Goal: Find contact information: Obtain details needed to contact an individual or organization

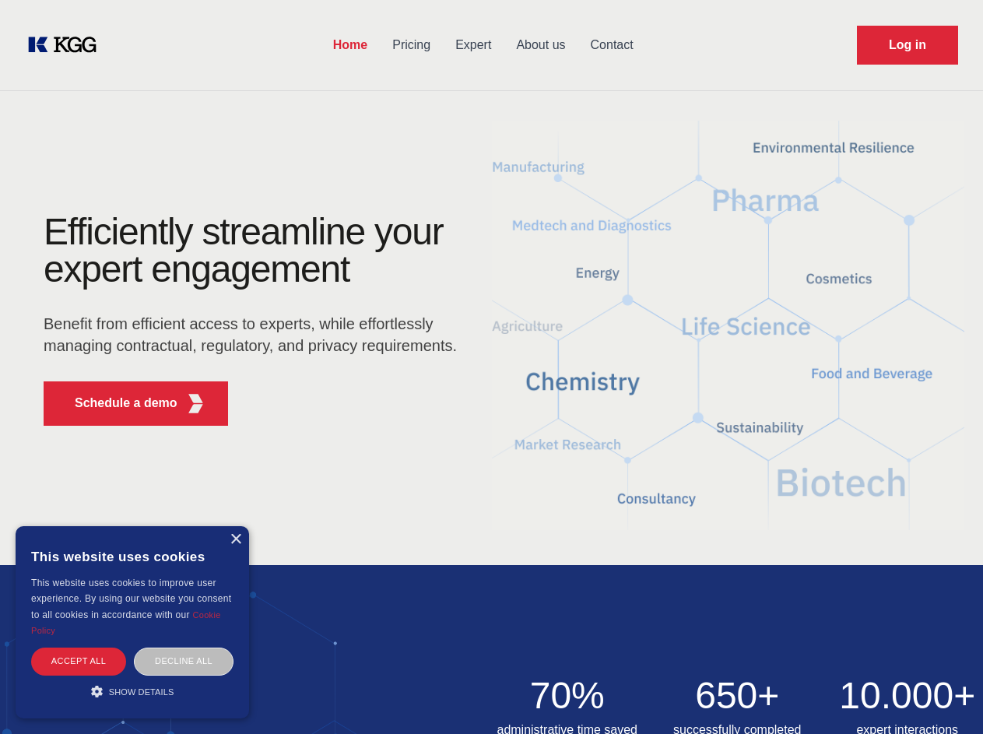
click at [491, 367] on div "Efficiently streamline your expert engagement Benefit from efficient access to …" at bounding box center [255, 325] width 473 height 225
click at [117, 403] on p "Schedule a demo" at bounding box center [126, 403] width 103 height 19
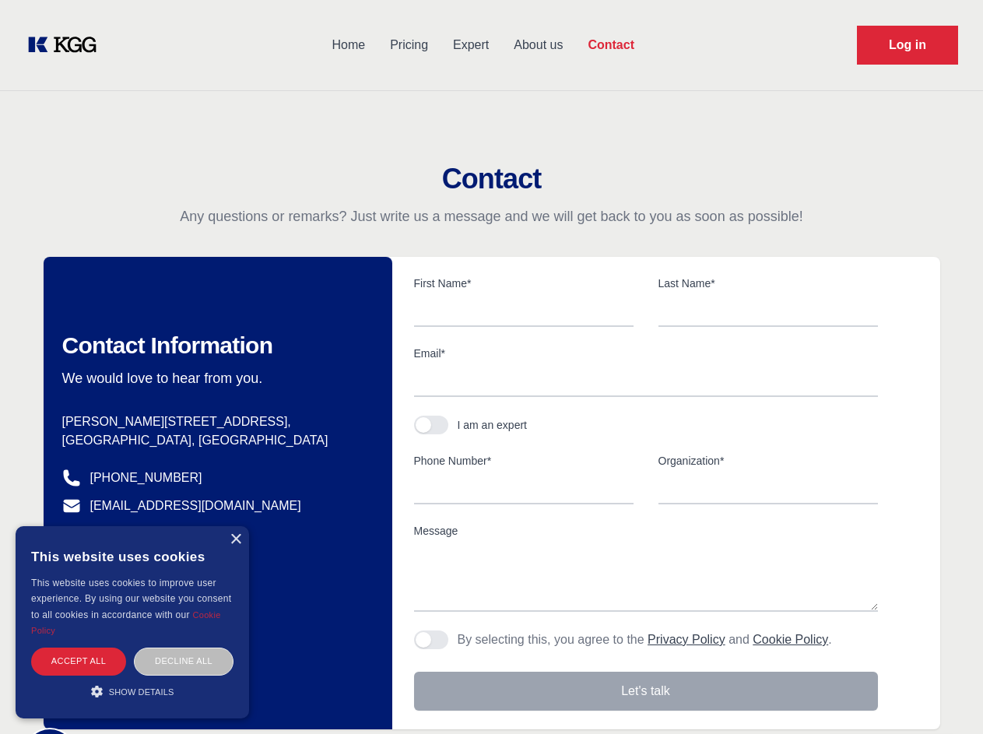
click at [235, 540] on div "× This website uses cookies This website uses cookies to improve user experienc…" at bounding box center [133, 622] width 234 height 192
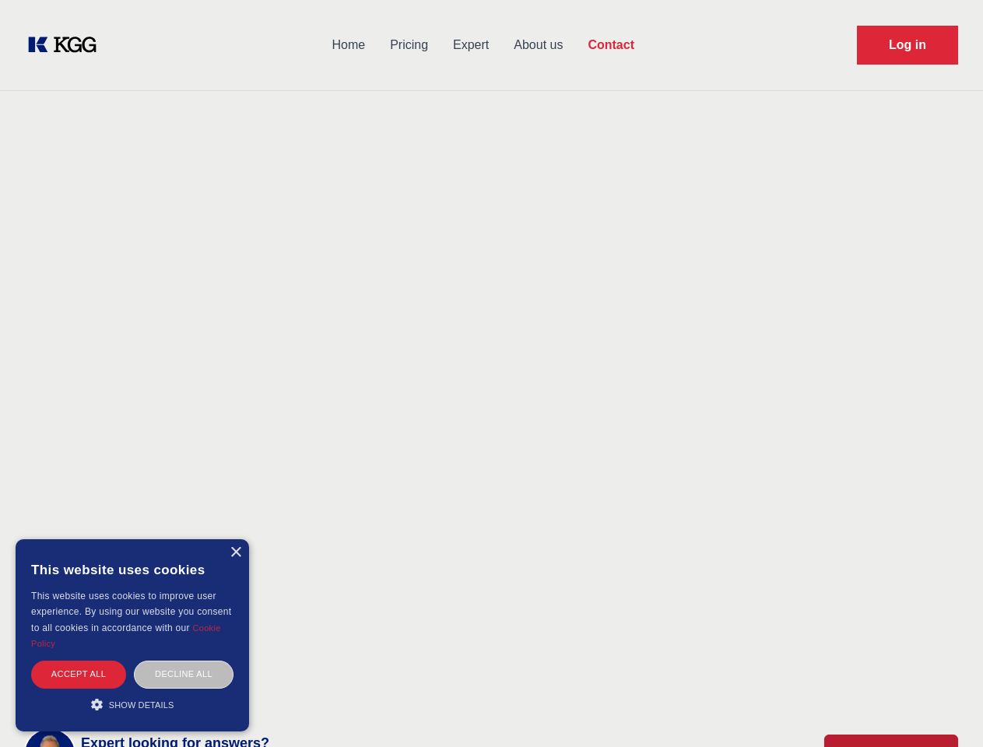
click at [79, 661] on div "Accept all" at bounding box center [78, 674] width 95 height 27
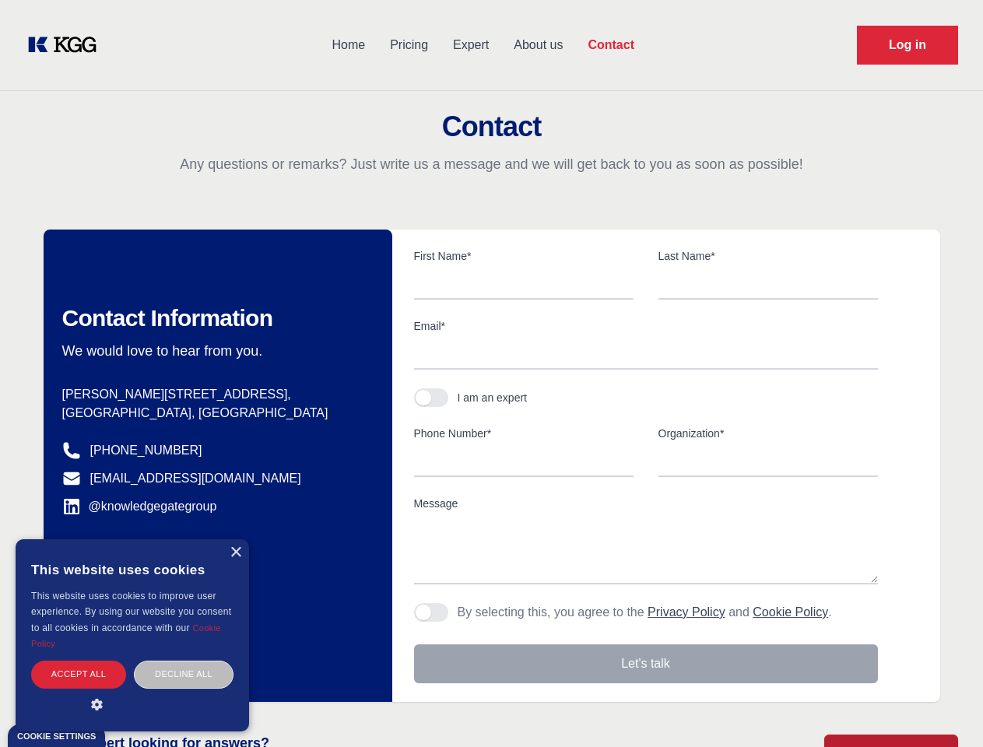
click at [184, 661] on div "Contact Information We would love to hear from you. Postal address [PERSON_NAME…" at bounding box center [218, 466] width 349 height 473
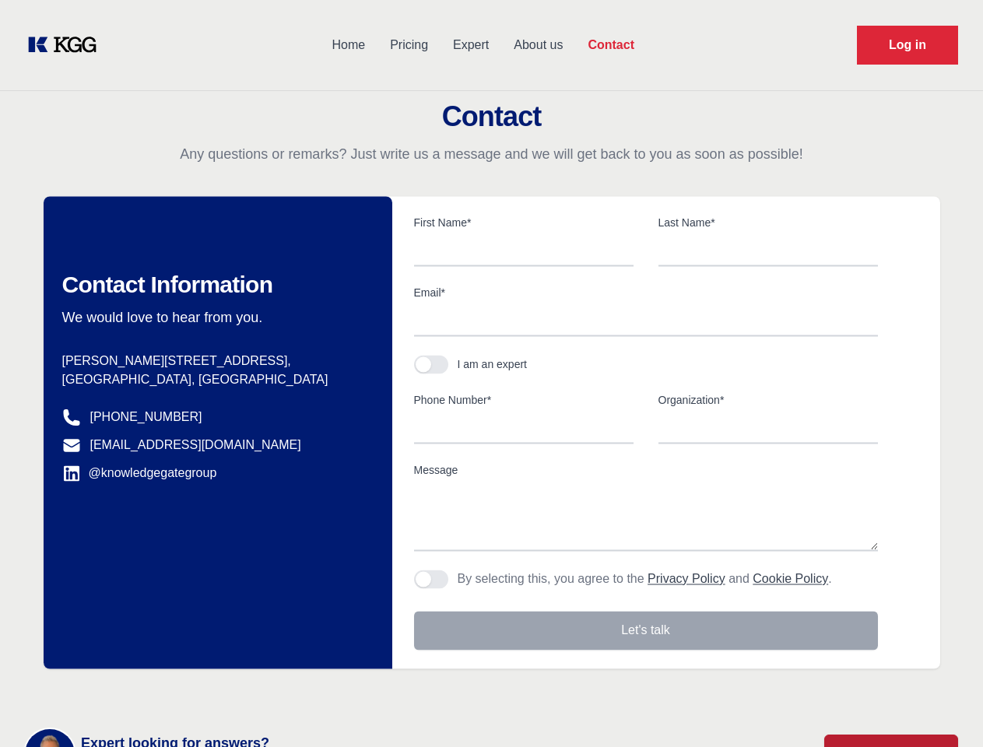
click at [132, 691] on main "Contact Any questions or remarks? Just write us a message and we will get back …" at bounding box center [491, 405] width 983 height 810
